Goal: Task Accomplishment & Management: Manage account settings

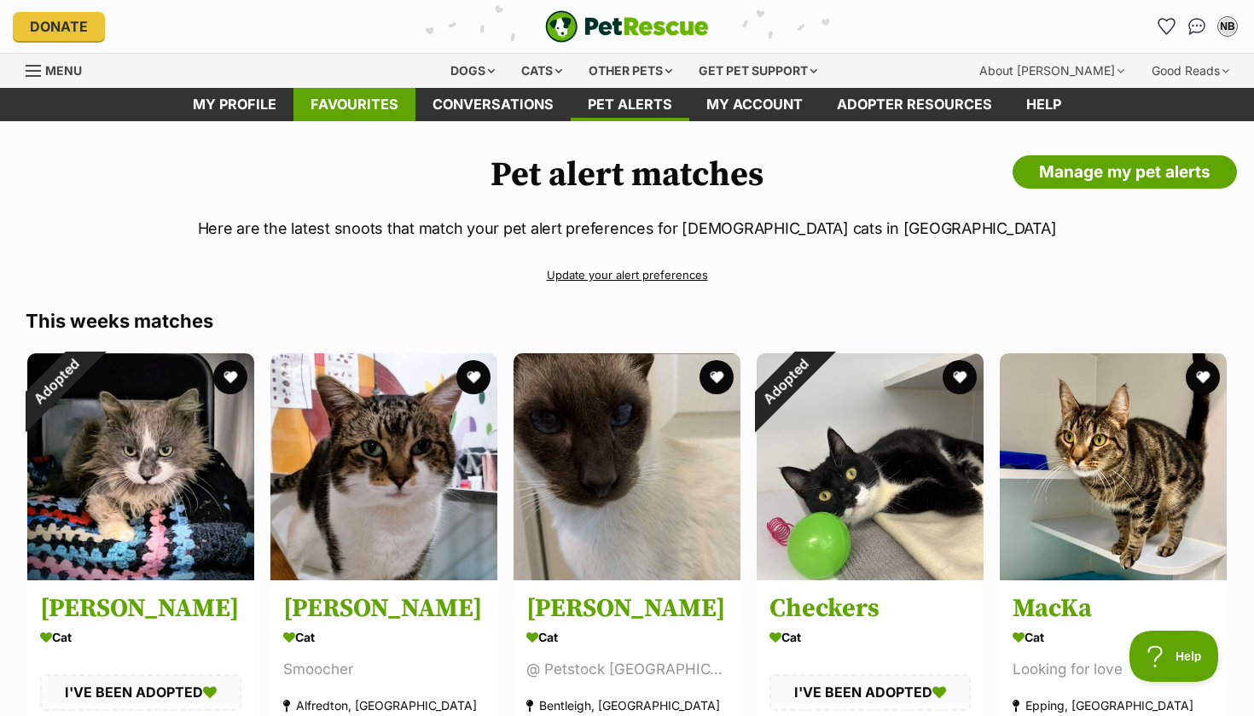
click at [396, 107] on link "Favourites" at bounding box center [354, 104] width 122 height 33
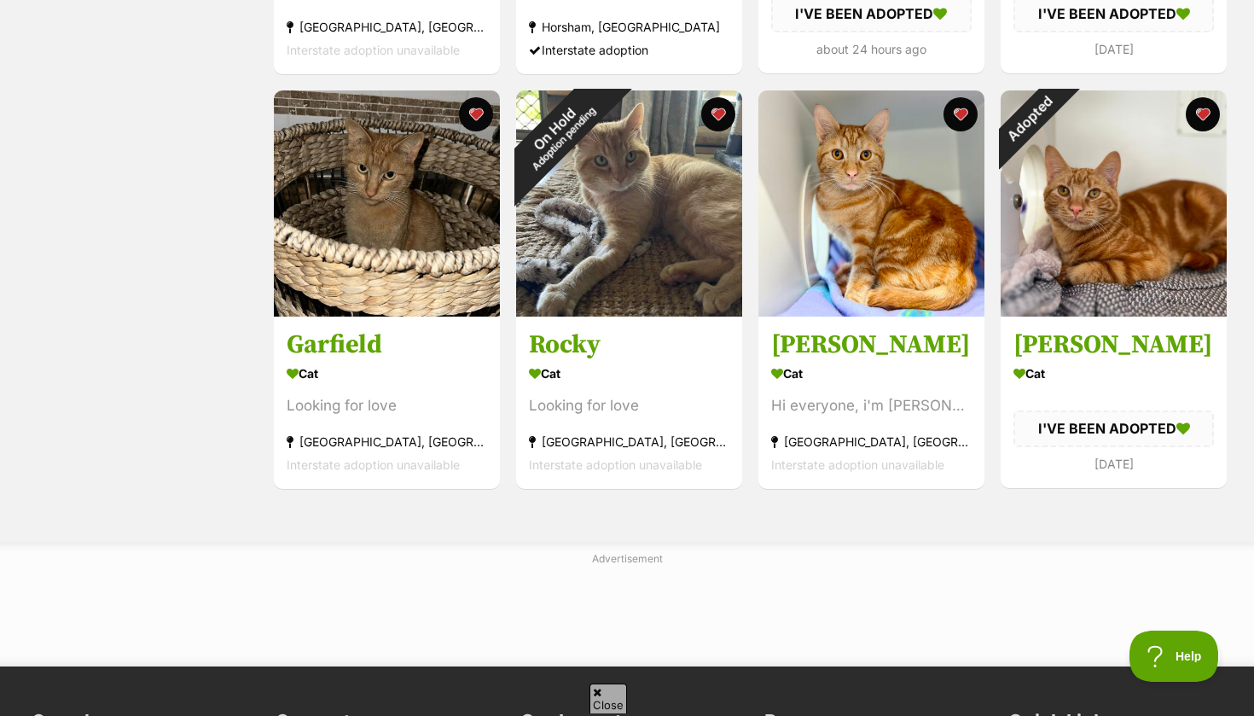
scroll to position [1089, 0]
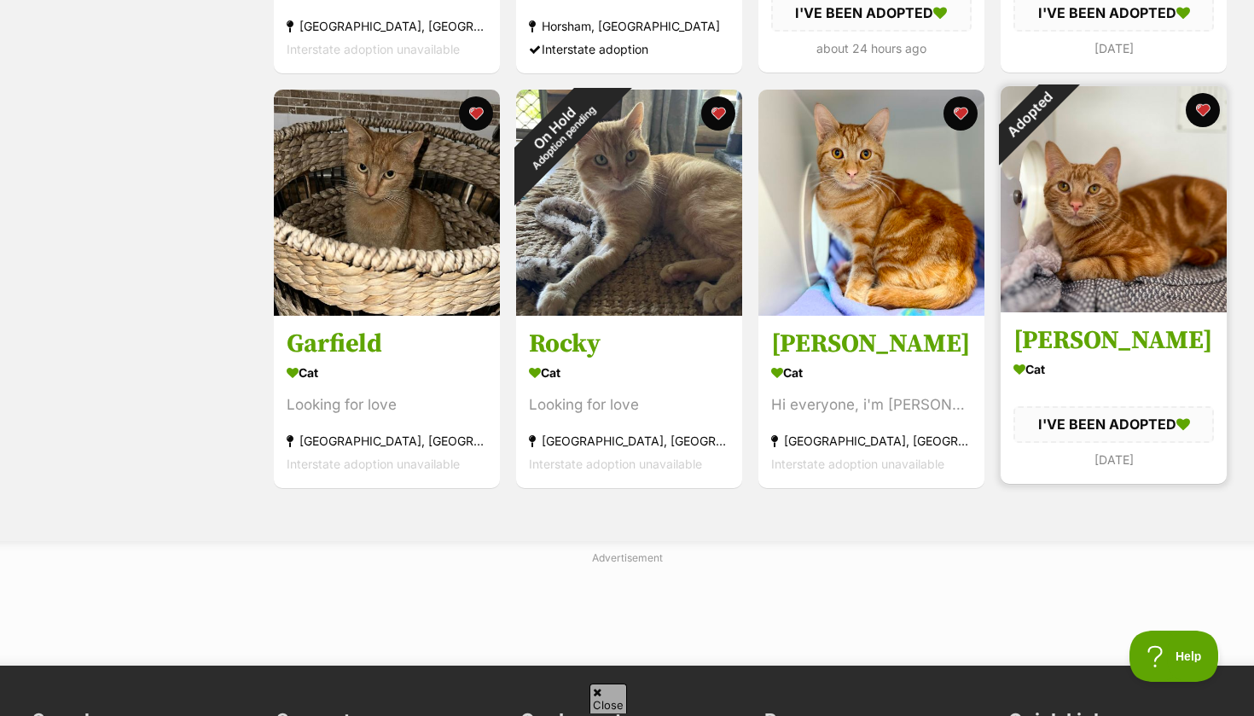
click at [1057, 104] on div "Adopted" at bounding box center [1028, 114] width 57 height 57
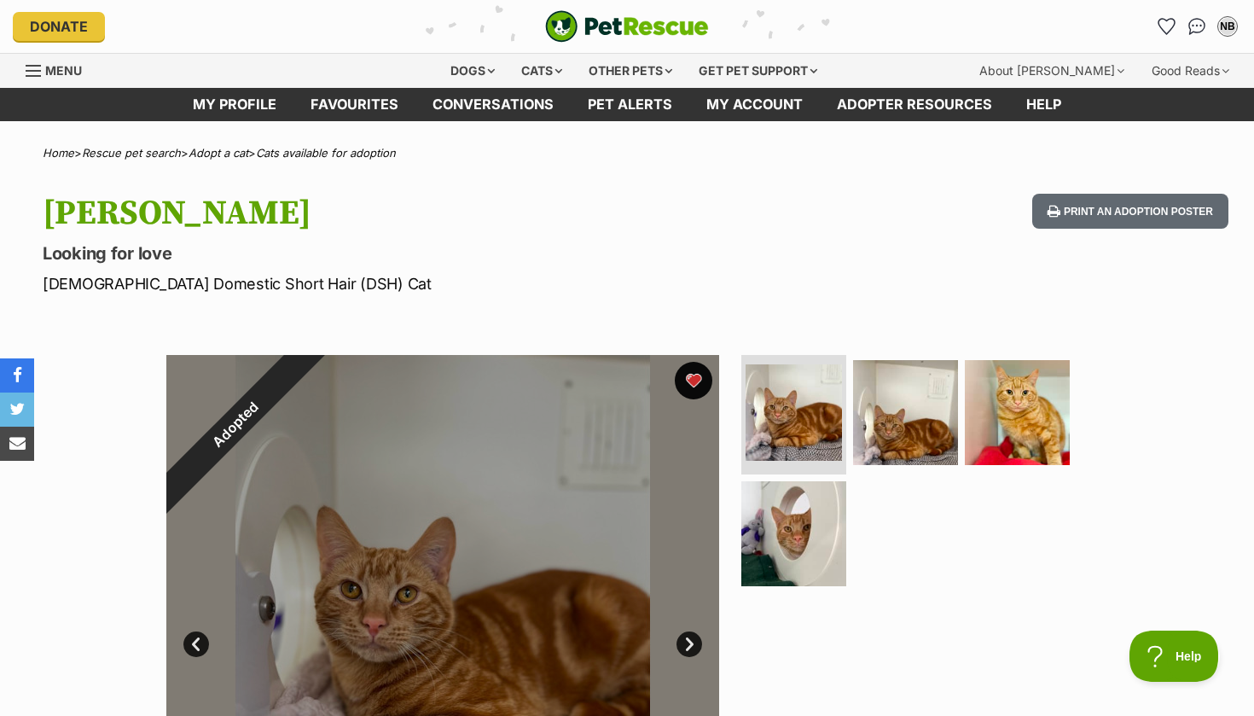
click at [697, 378] on button "favourite" at bounding box center [694, 381] width 38 height 38
click at [338, 102] on link "Favourites" at bounding box center [354, 104] width 122 height 33
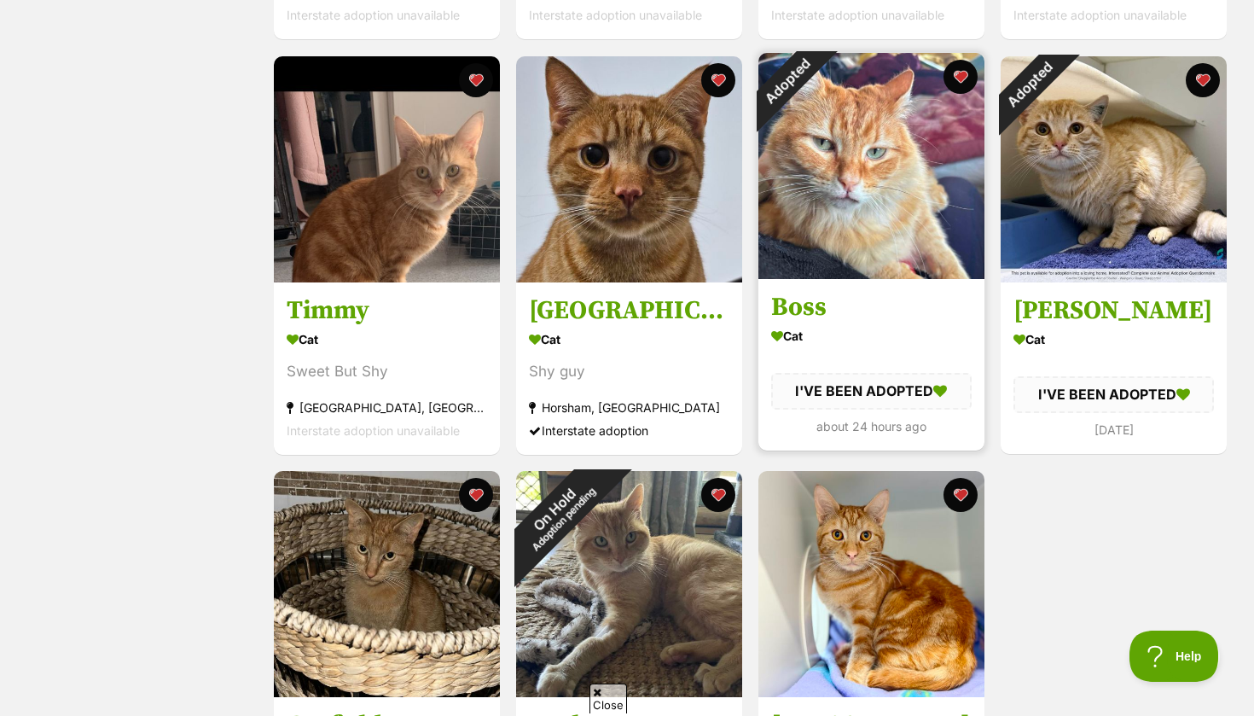
scroll to position [696, 0]
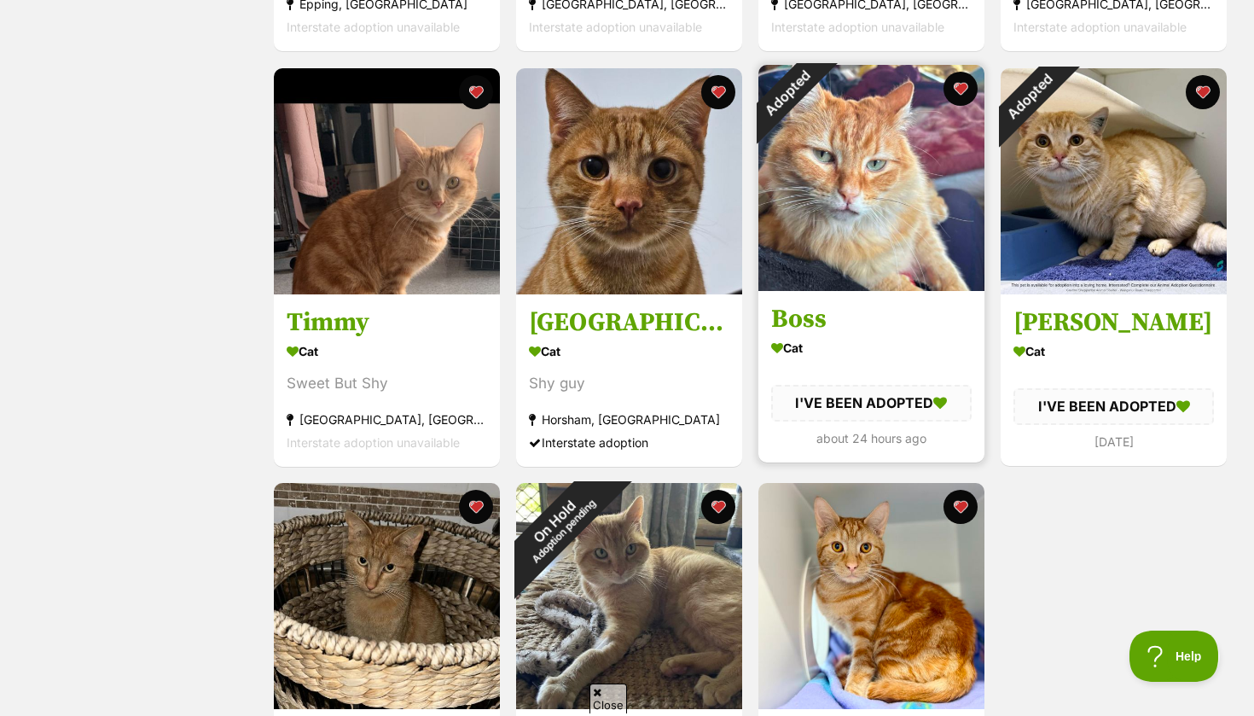
click at [815, 87] on div "Adopted" at bounding box center [786, 93] width 57 height 57
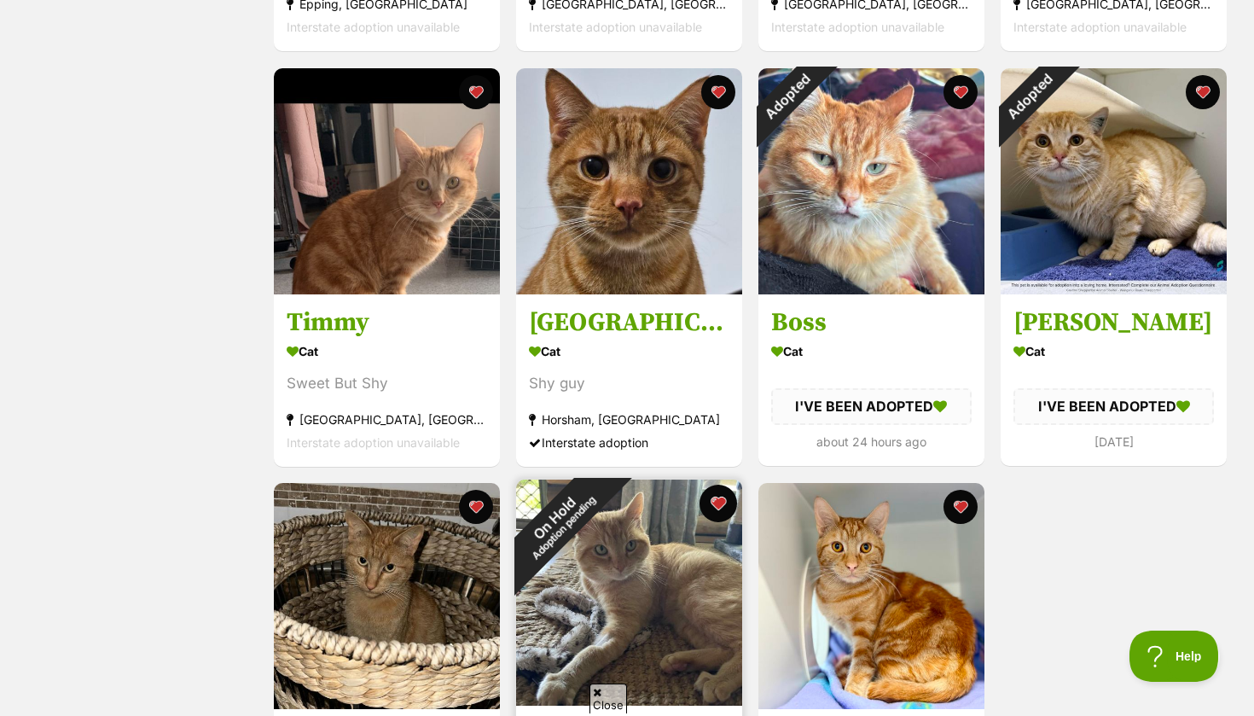
click at [721, 506] on button "favourite" at bounding box center [718, 503] width 38 height 38
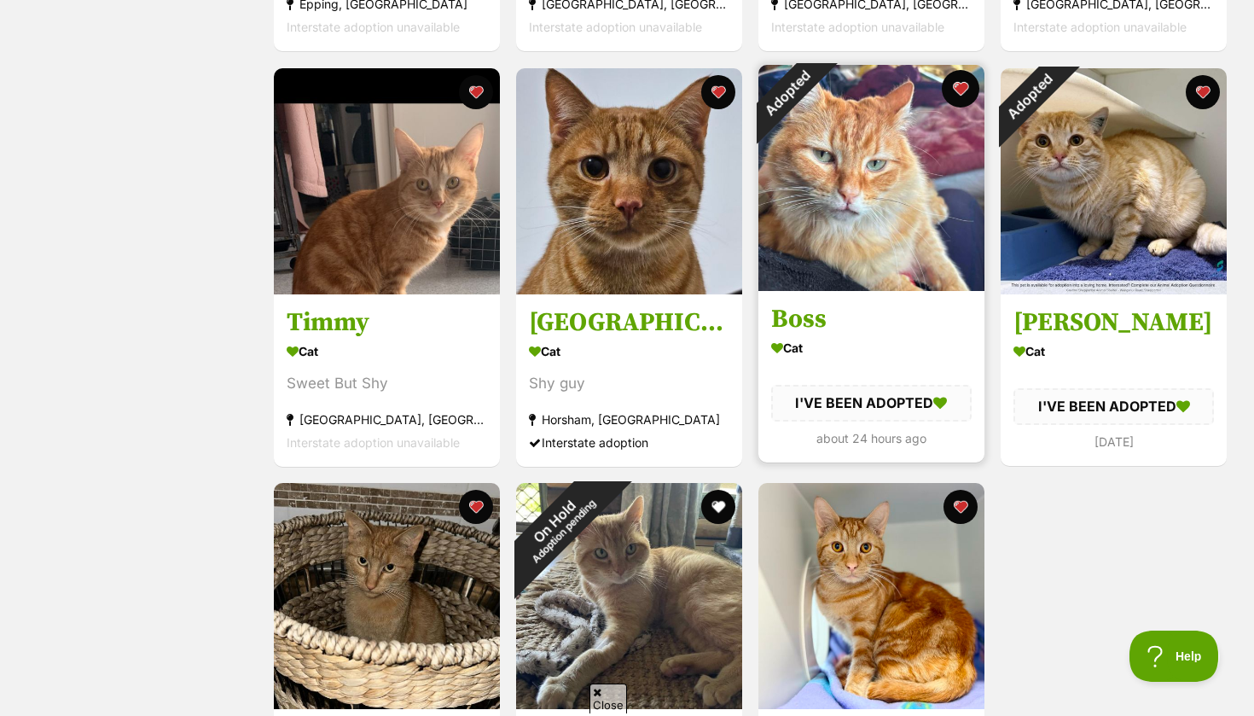
click at [963, 88] on button "favourite" at bounding box center [960, 89] width 38 height 38
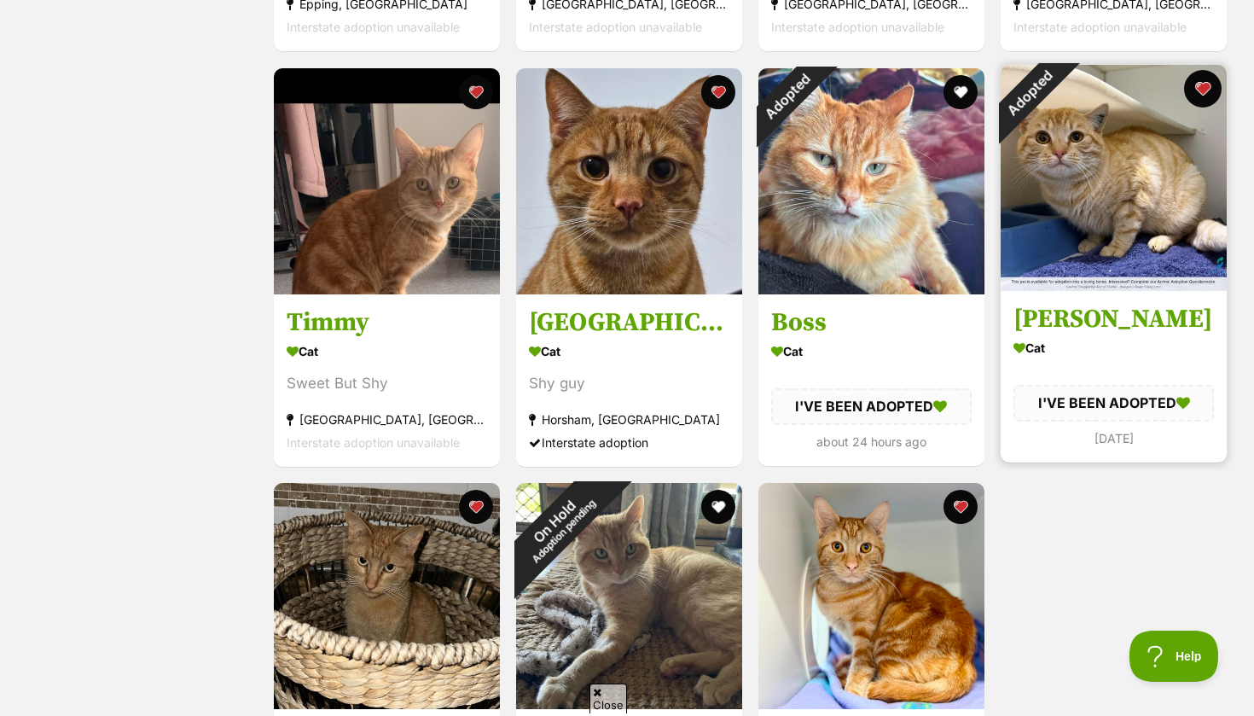
click at [1201, 92] on button "favourite" at bounding box center [1203, 89] width 38 height 38
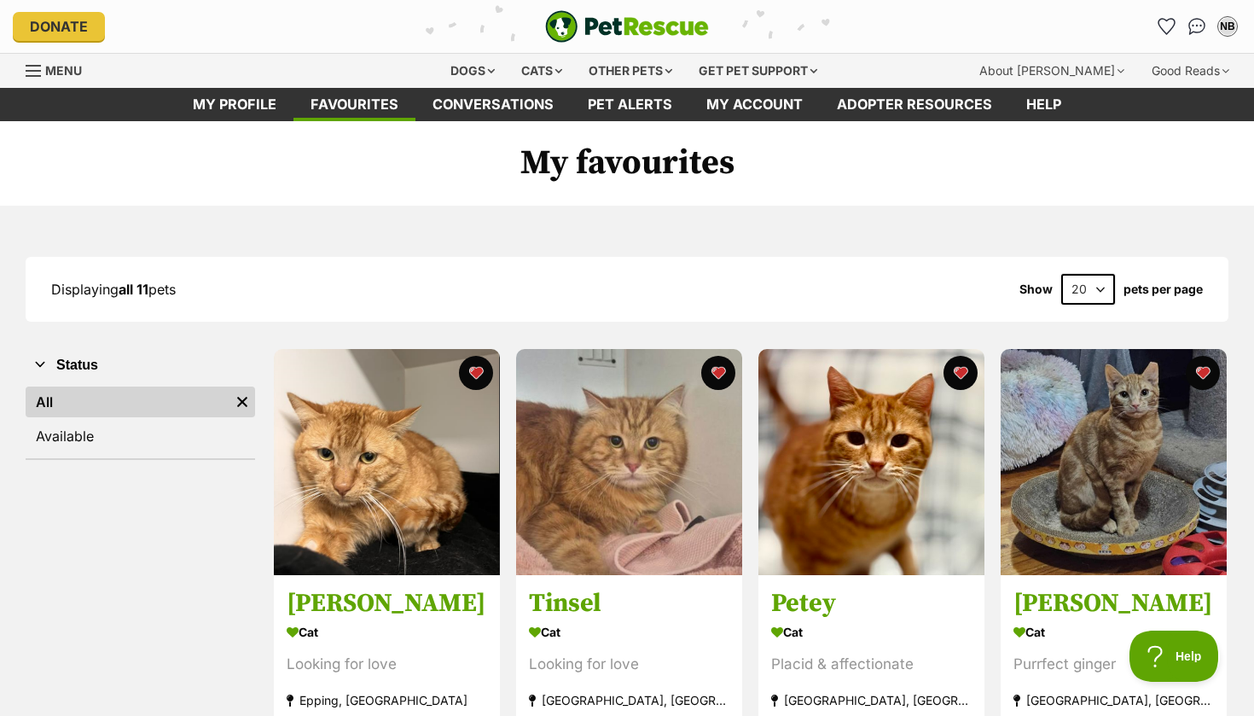
scroll to position [0, 0]
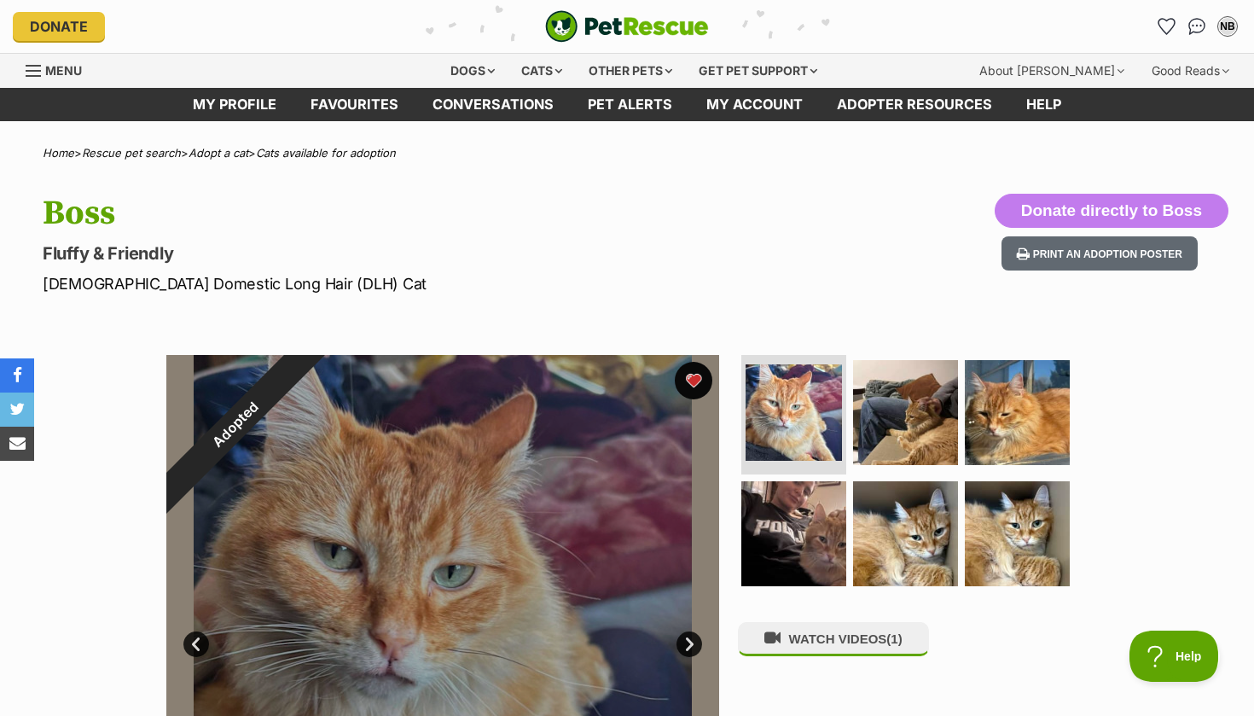
click at [699, 379] on button "favourite" at bounding box center [694, 381] width 38 height 38
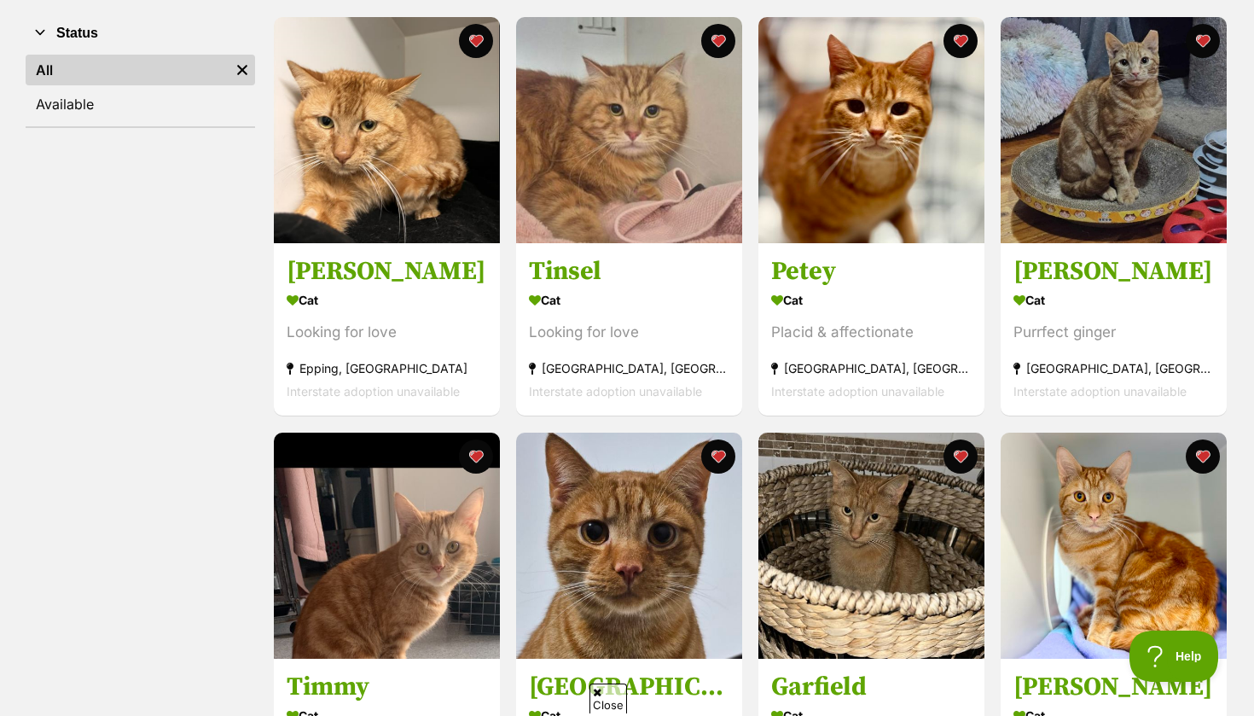
scroll to position [326, 0]
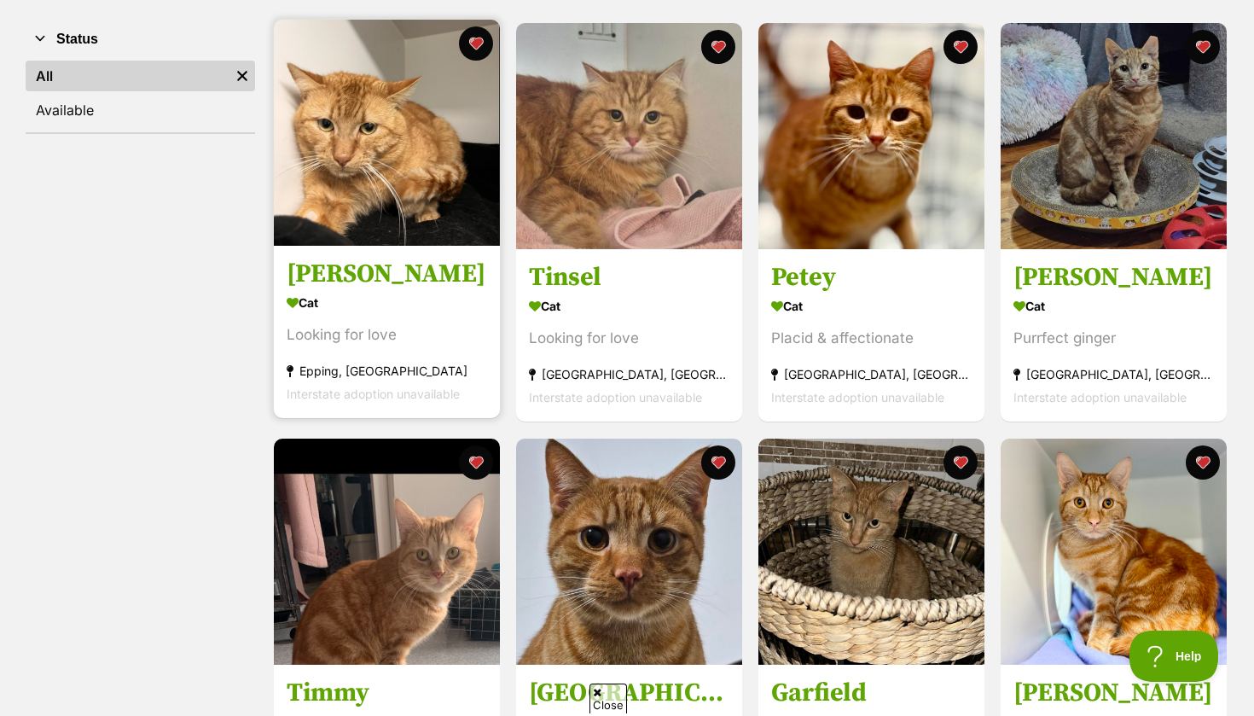
click at [360, 131] on img at bounding box center [387, 133] width 226 height 226
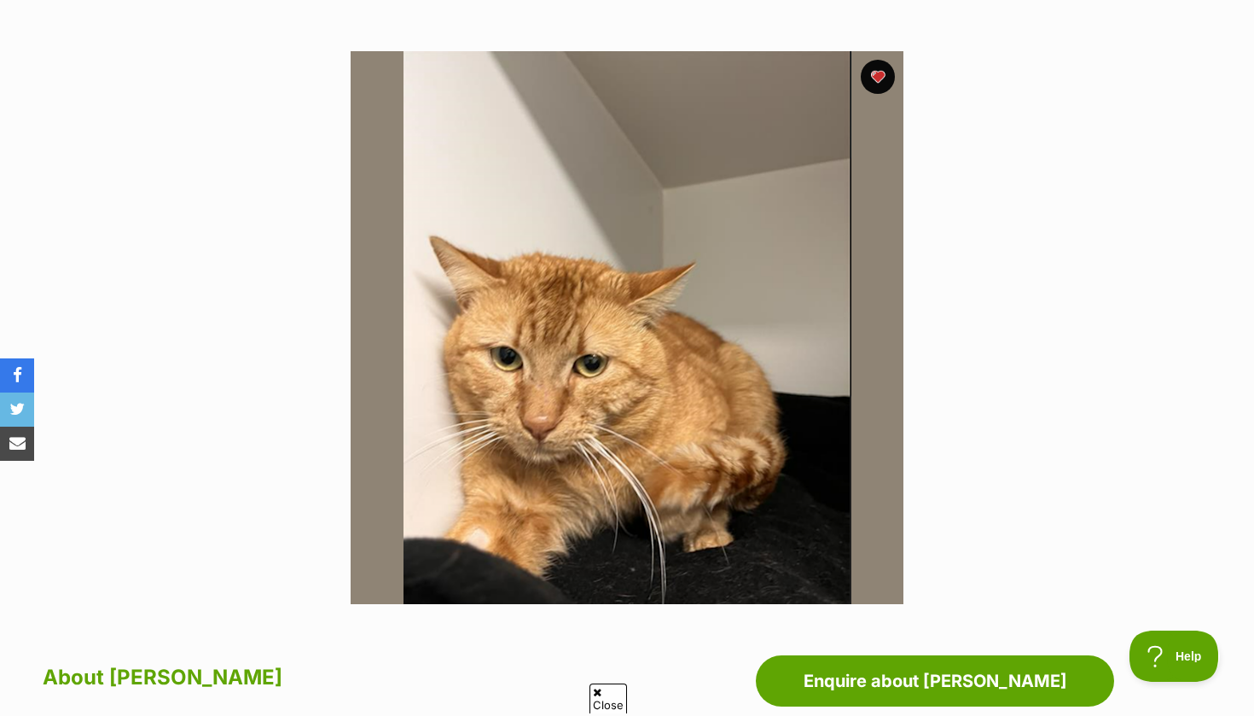
scroll to position [312, 0]
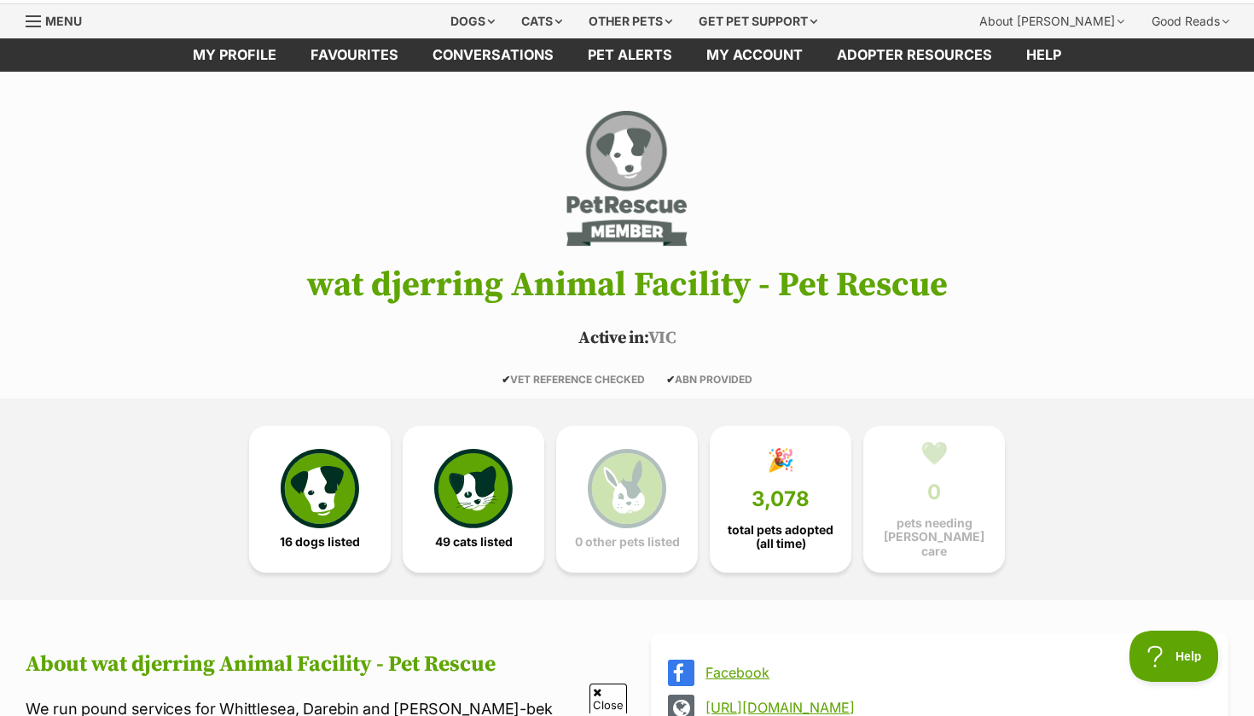
scroll to position [49, 0]
